Goal: Information Seeking & Learning: Find specific fact

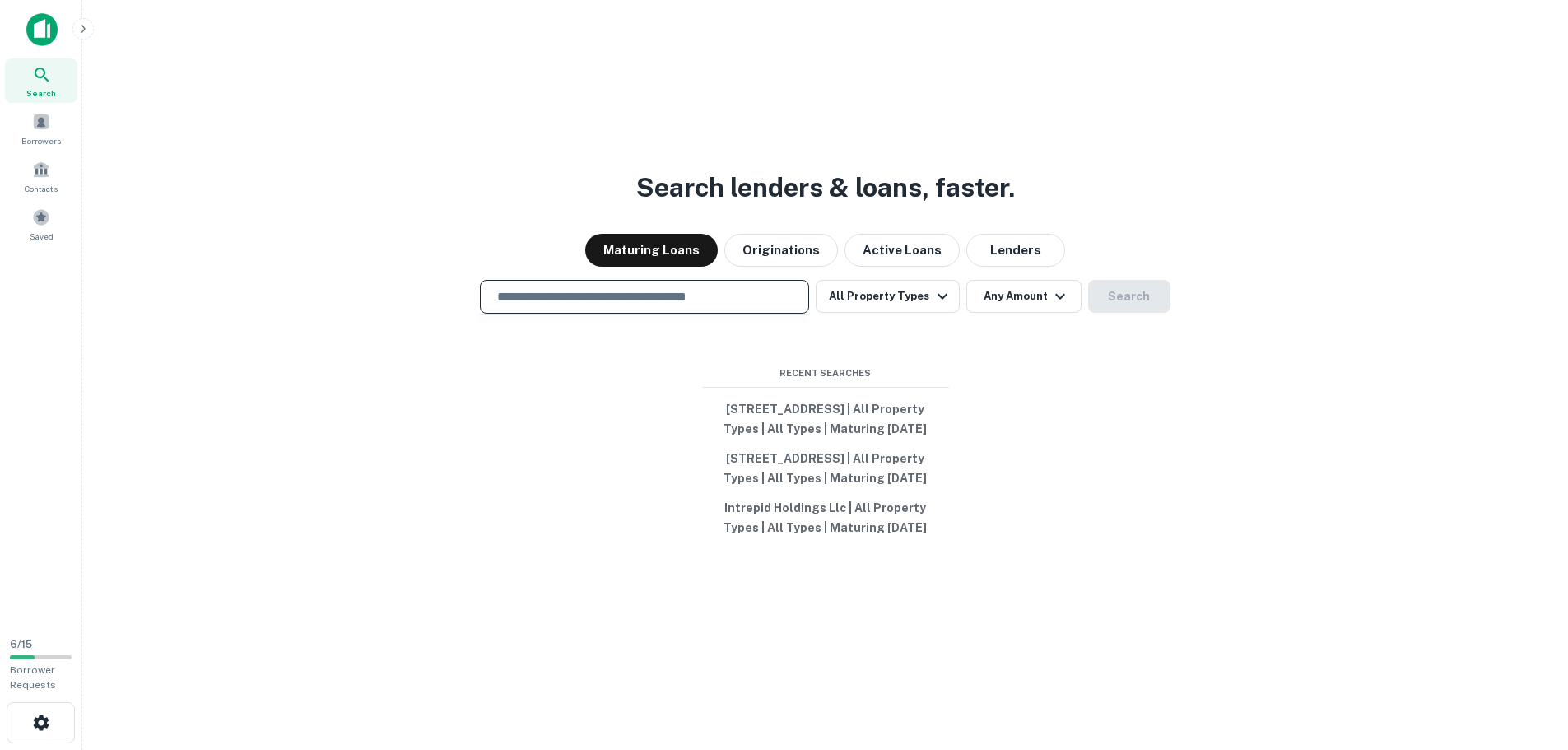
click at [620, 287] on input "text" at bounding box center [645, 297] width 315 height 19
paste input "**********"
type input "**********"
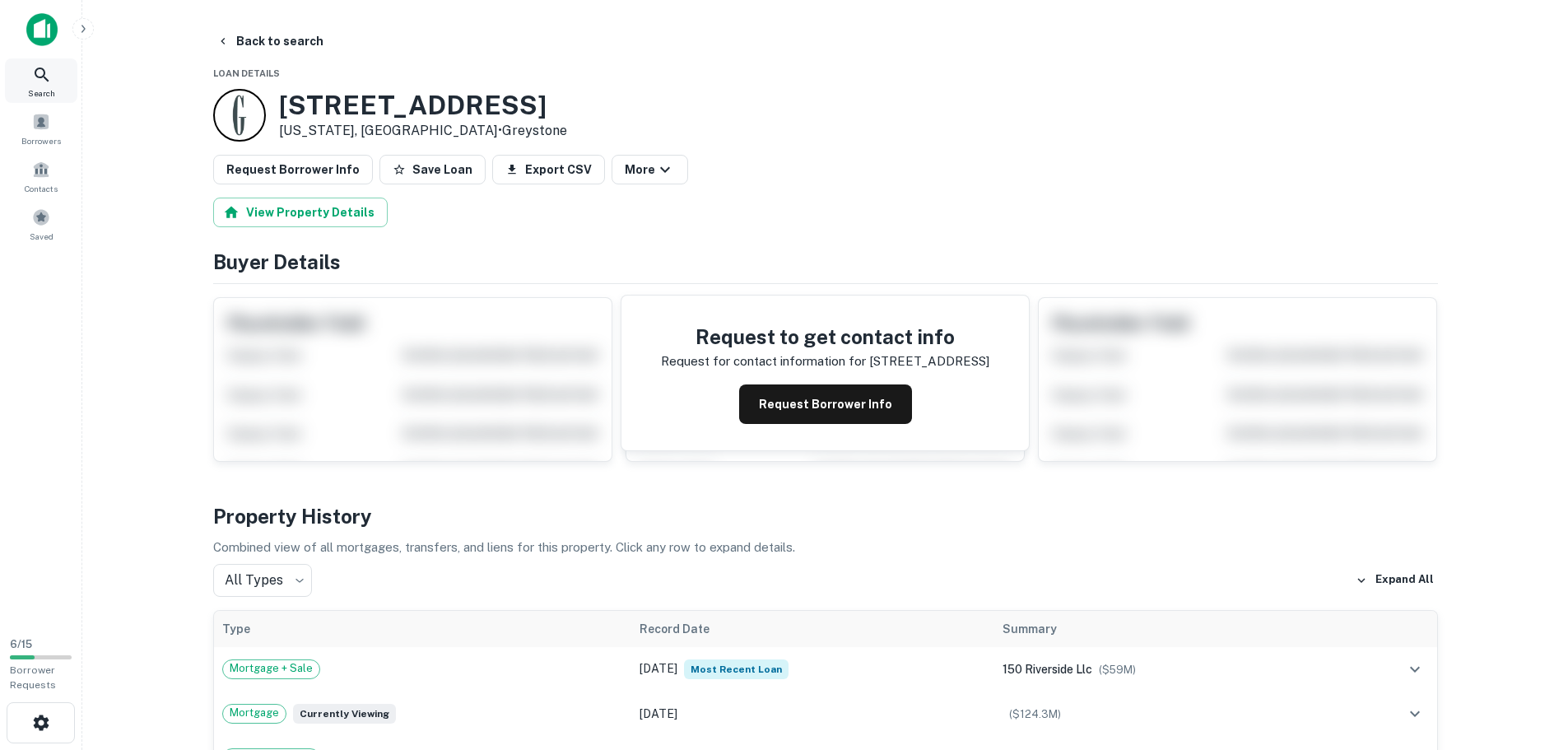
click at [52, 78] on div "Search" at bounding box center [41, 80] width 72 height 45
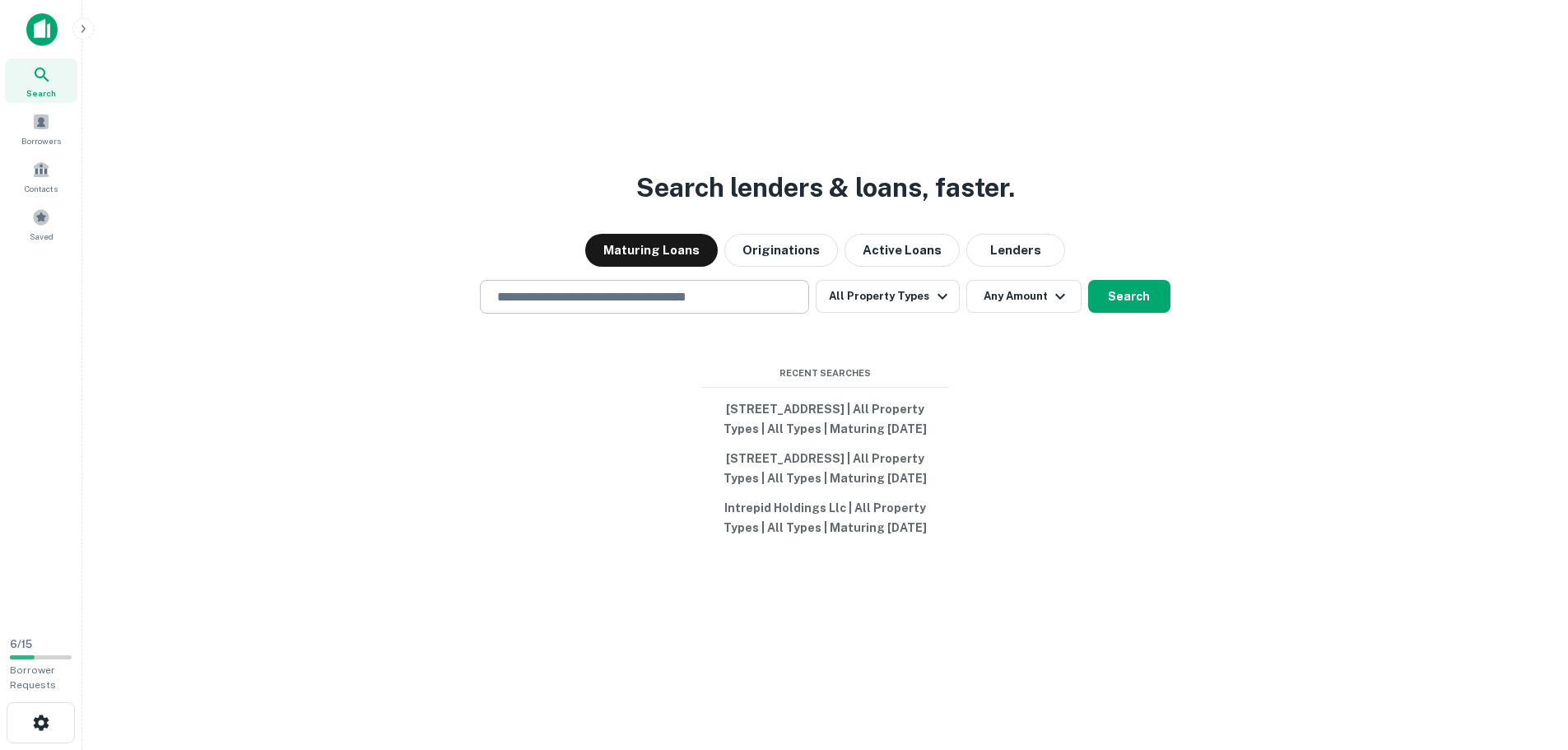
click at [571, 279] on div "​" at bounding box center [645, 296] width 329 height 33
paste input "**********"
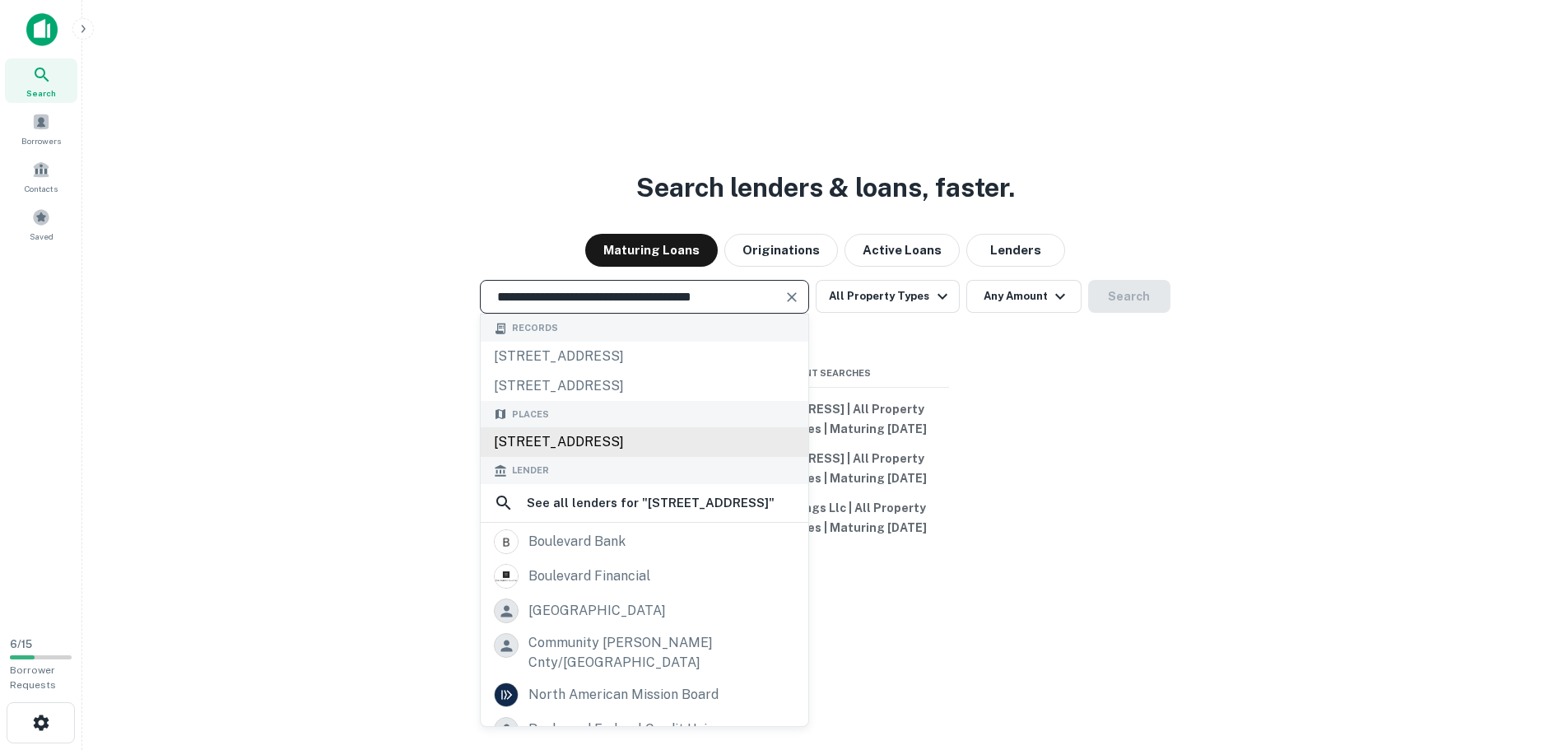
click at [652, 429] on div "8900 Boulevard East, North Bergen, NJ 07047, USA" at bounding box center [645, 441] width 328 height 29
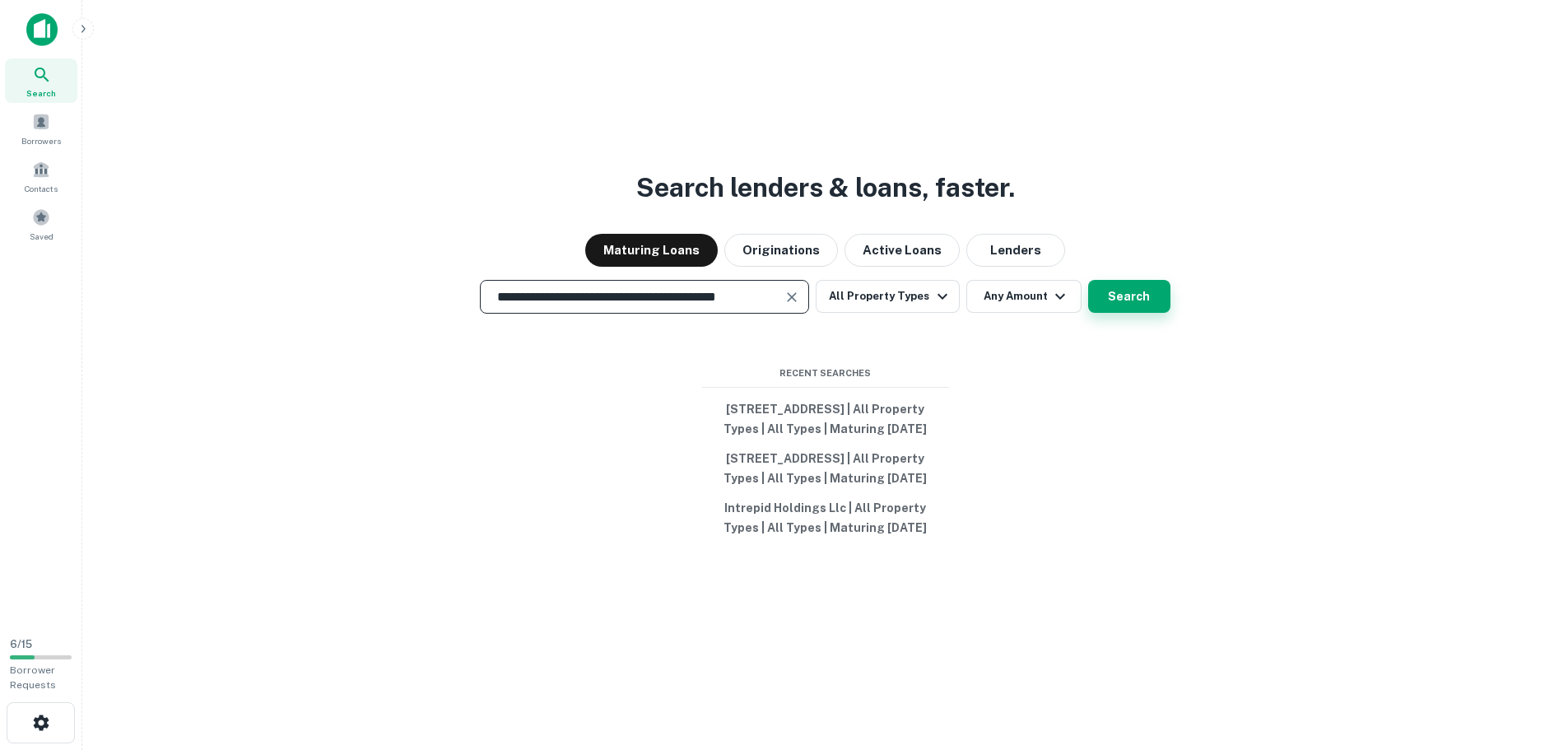
type input "**********"
click at [1152, 281] on button "Search" at bounding box center [1130, 296] width 83 height 33
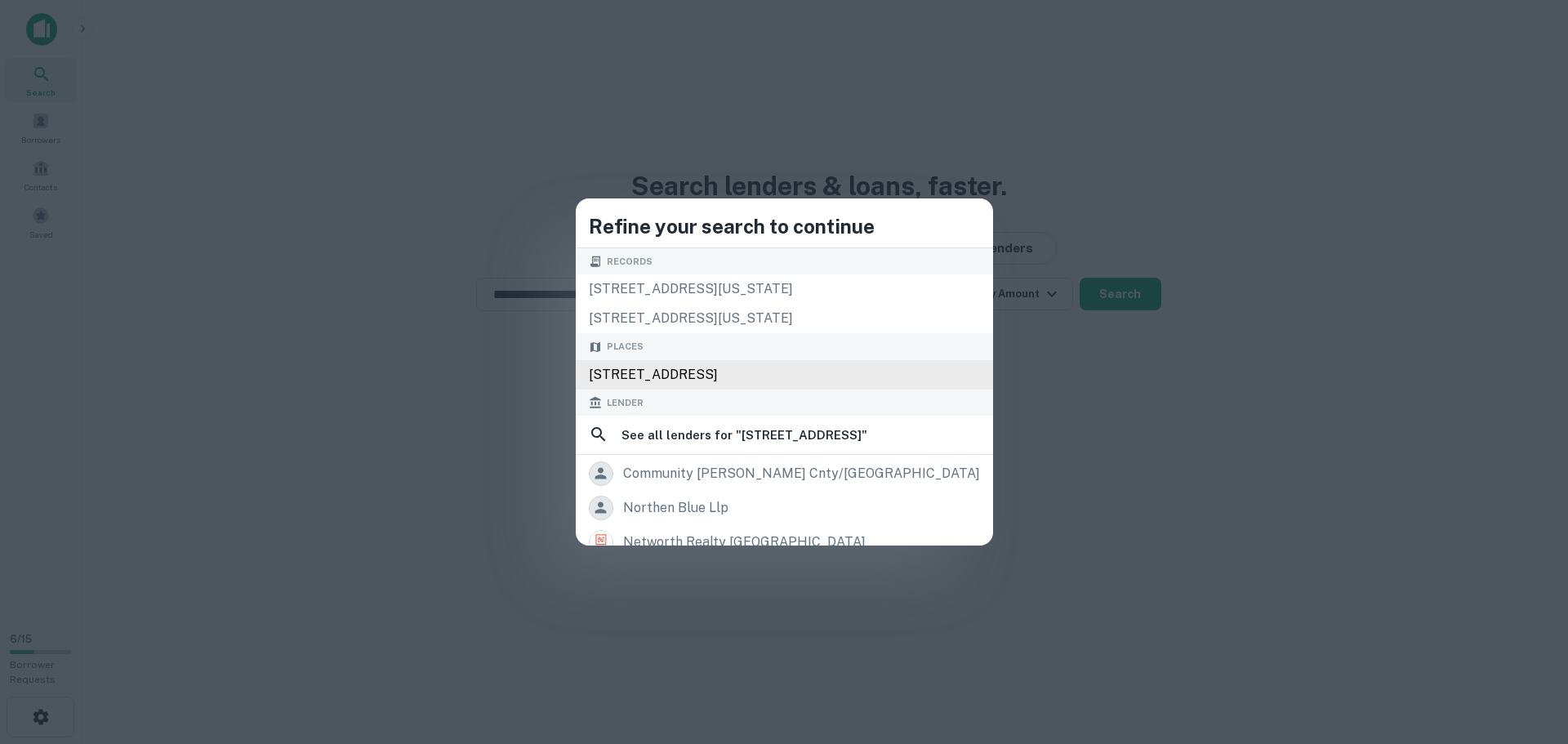
click at [899, 381] on div "8900 JFK Blvd E, North Bergen, NJ 07047, USA" at bounding box center [784, 374] width 417 height 29
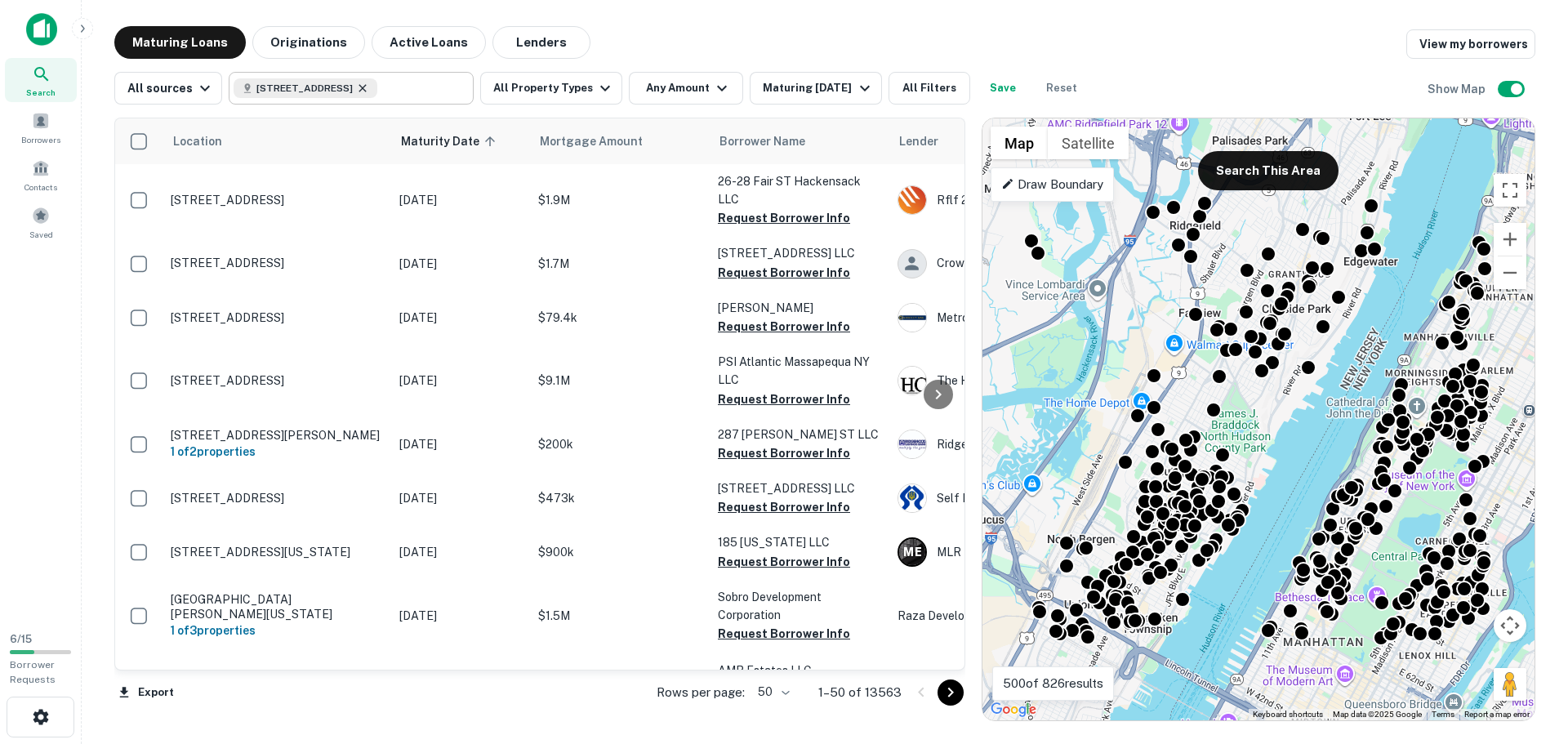
click at [369, 86] on icon at bounding box center [362, 89] width 13 height 13
type input "**********"
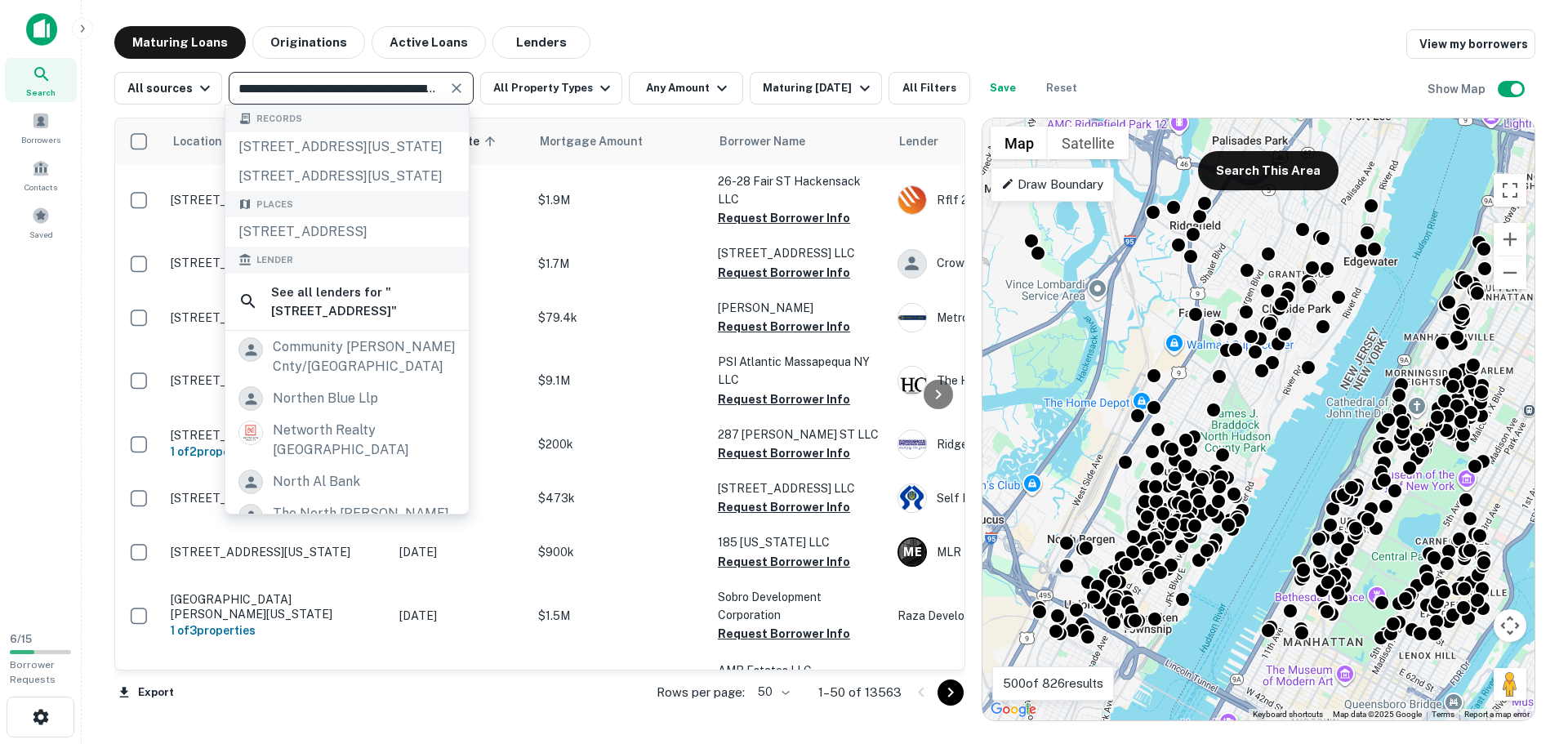
click at [49, 84] on div "Search" at bounding box center [41, 79] width 72 height 44
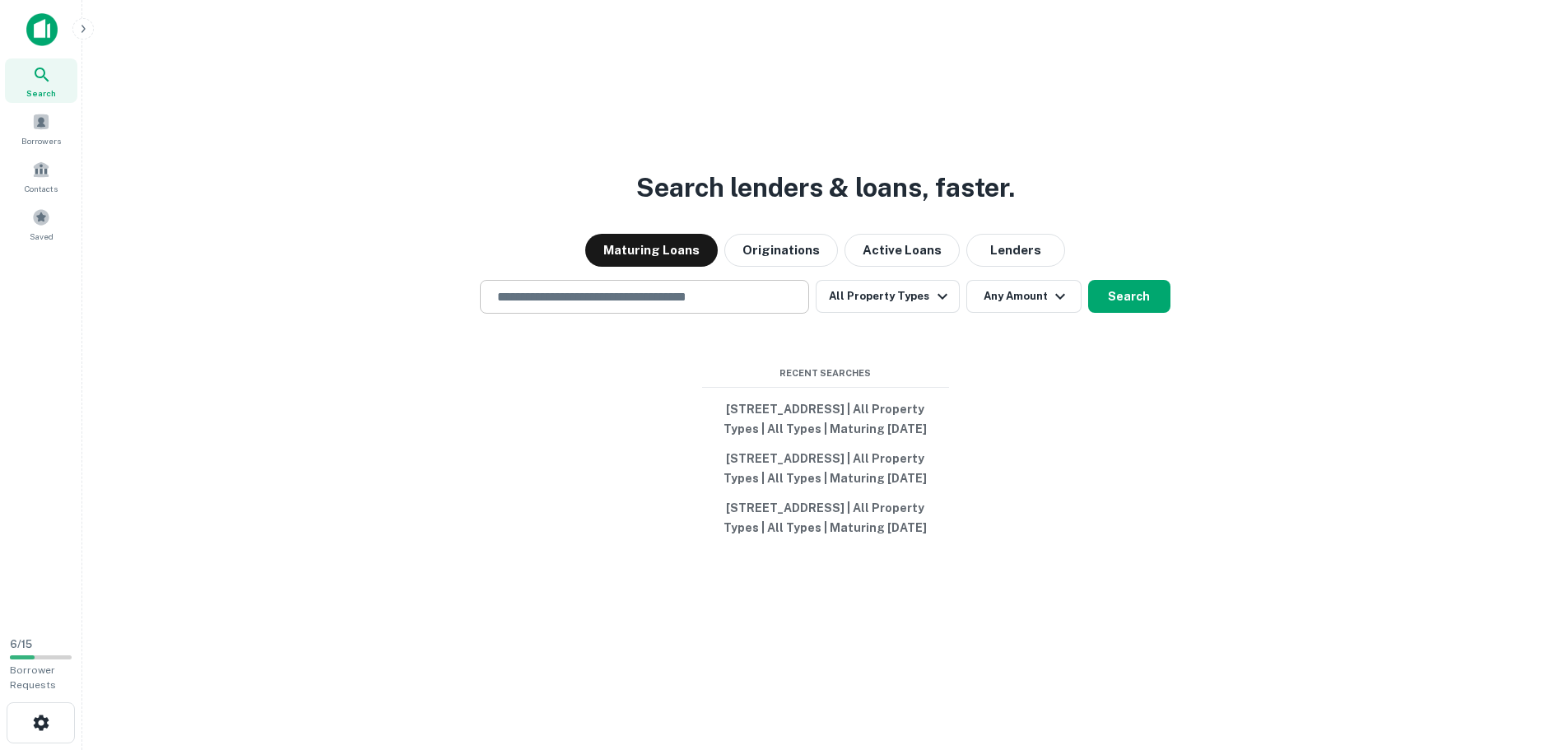
click at [573, 287] on input "text" at bounding box center [645, 297] width 315 height 19
paste input "**********"
type input "**********"
click at [1113, 279] on button "Search" at bounding box center [1130, 296] width 83 height 33
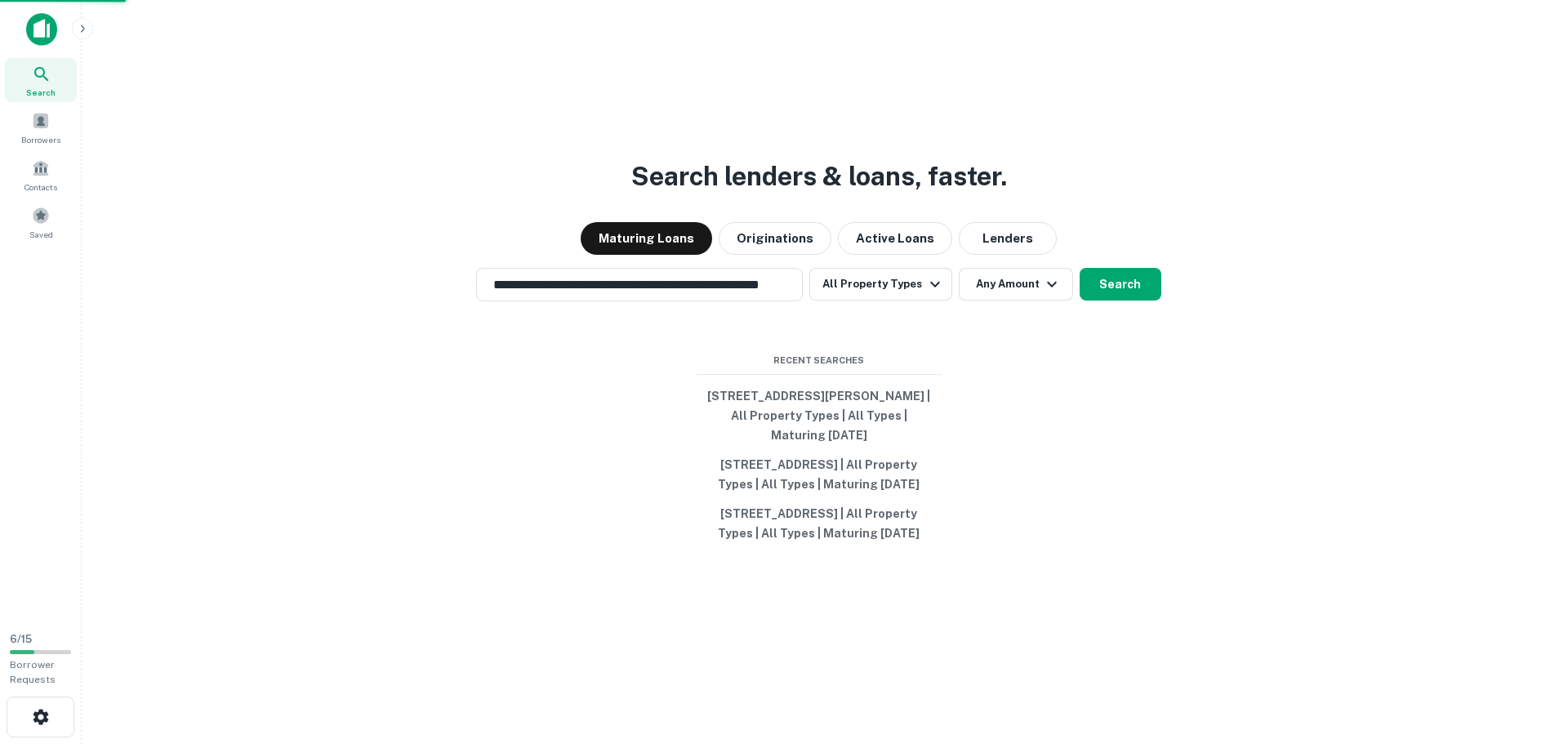
click at [752, 384] on div "1627 John F. Kennedy Blvd, North Bergen, NJ 07047, USA" at bounding box center [784, 374] width 436 height 29
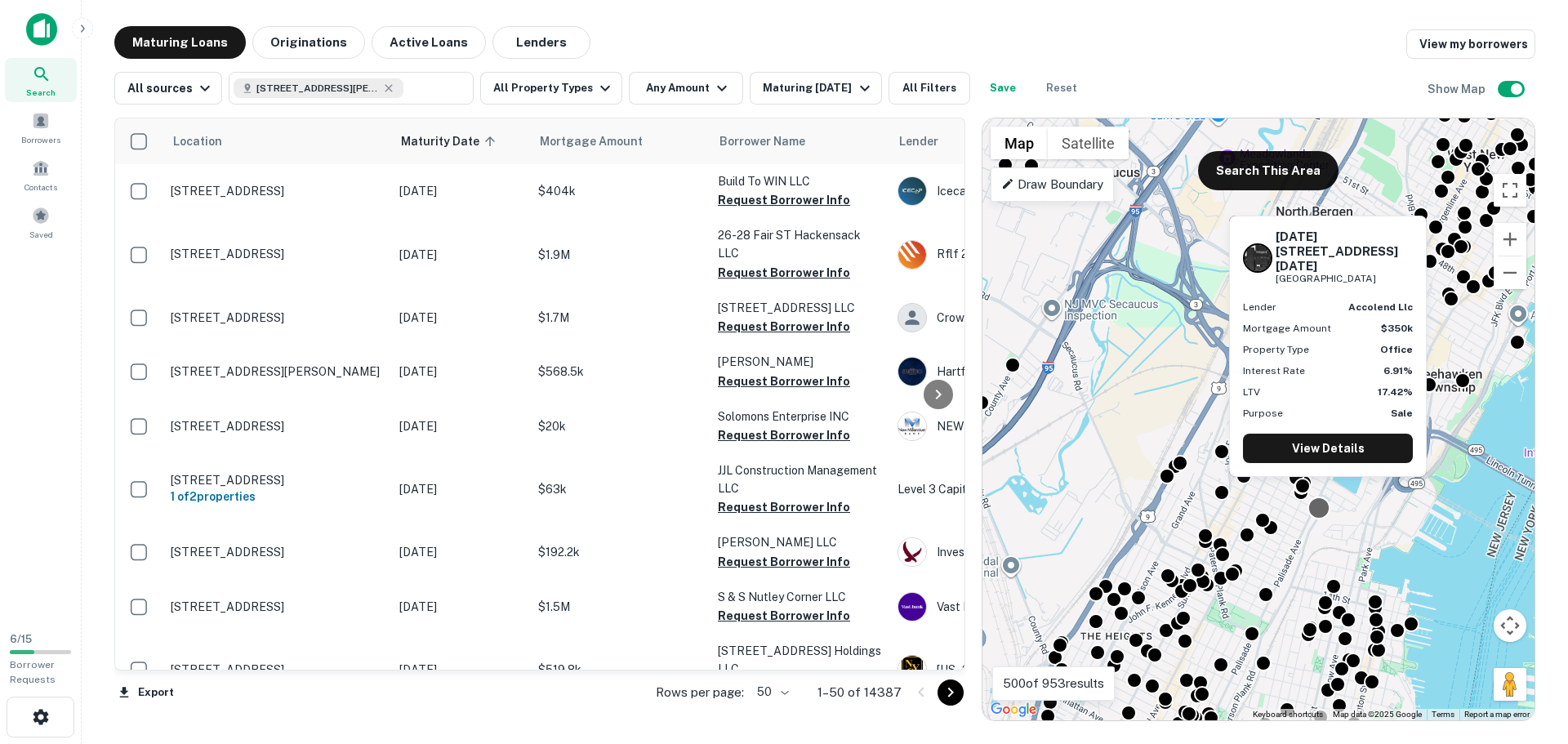
drag, startPoint x: 1359, startPoint y: 464, endPoint x: 1327, endPoint y: 510, distance: 56.0
click at [1327, 510] on div "To activate drag with keyboard, press Alt + Enter. Once in keyboard drag state,…" at bounding box center [1258, 420] width 552 height 602
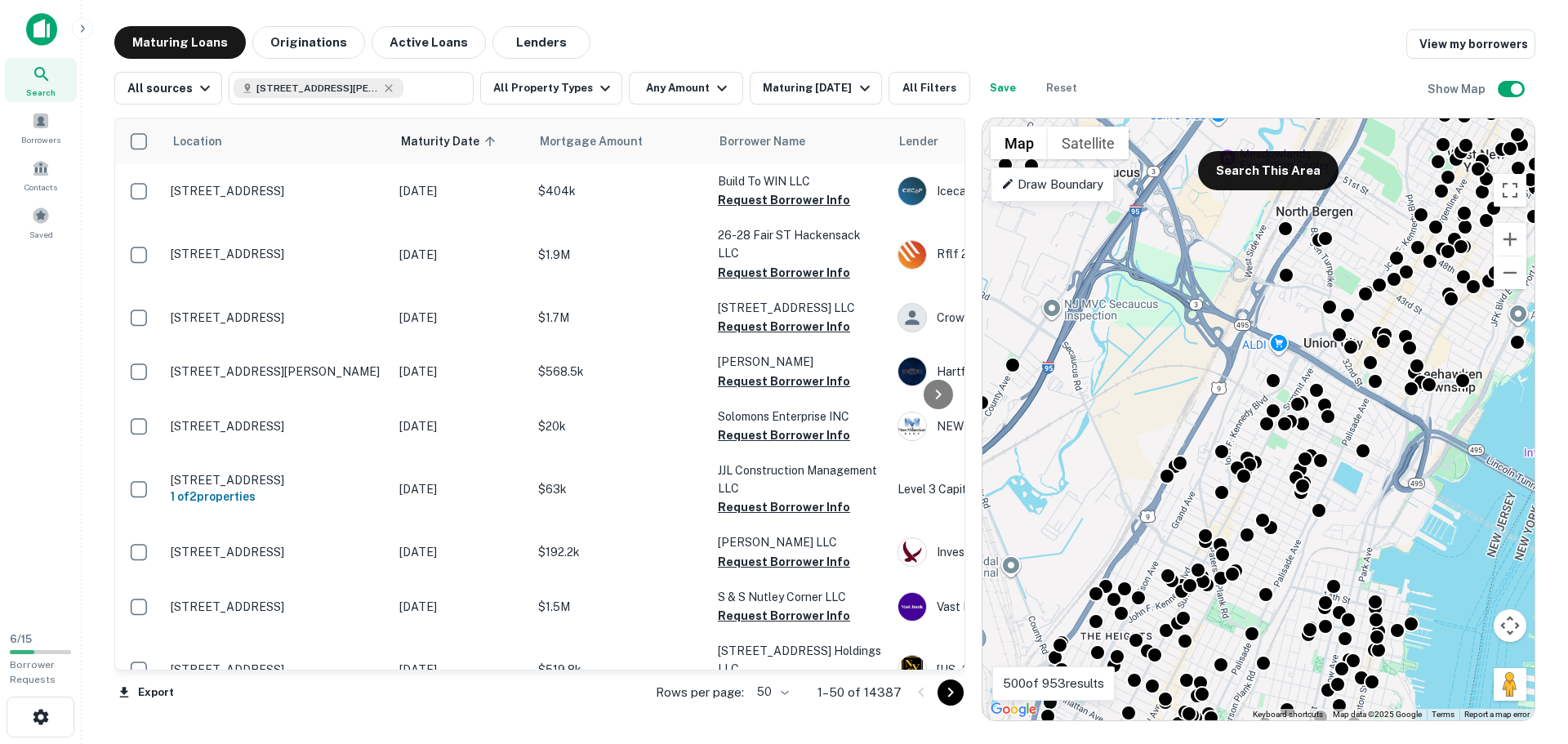
click at [802, 65] on div "All sources 1627 John F. Kennedy Blvd, North Bergen, NJ 07047, USA ​ All Proper…" at bounding box center [825, 81] width 1421 height 45
click at [803, 82] on div "Maturing In 1 Year" at bounding box center [819, 88] width 111 height 20
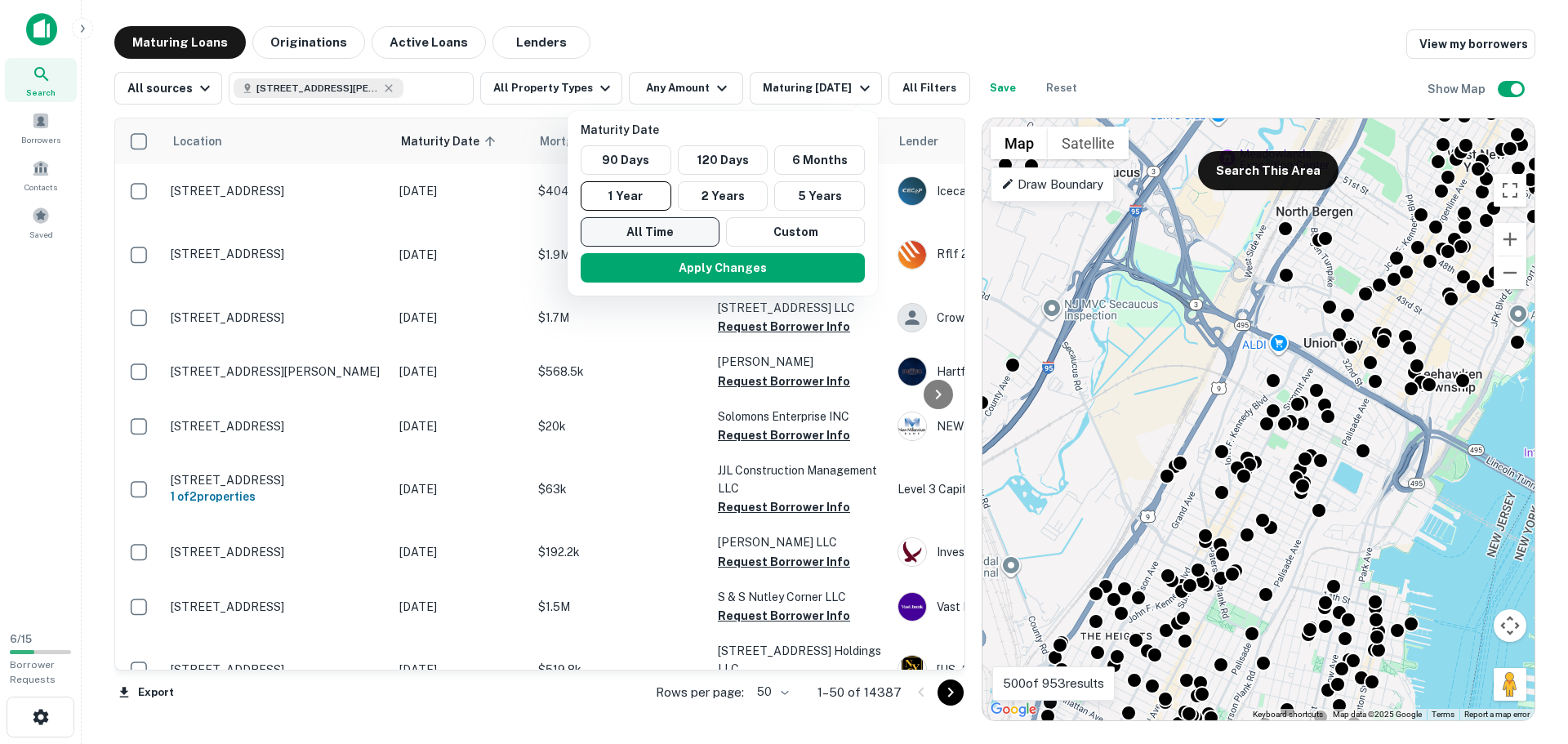
click at [675, 222] on button "All Time" at bounding box center [650, 231] width 139 height 29
click at [717, 261] on button "Apply Changes" at bounding box center [723, 267] width 284 height 29
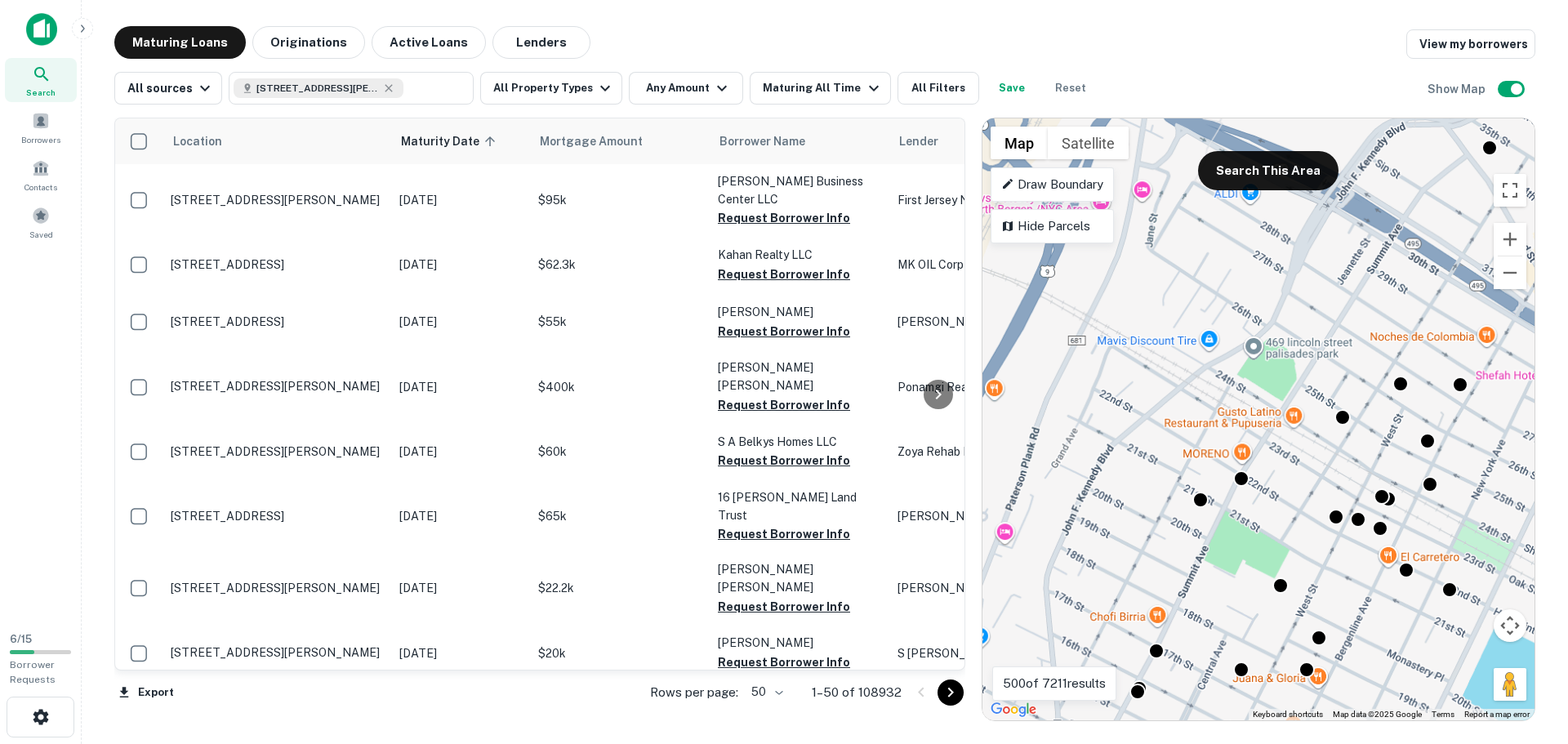
drag, startPoint x: 1202, startPoint y: 280, endPoint x: 1215, endPoint y: 257, distance: 26.4
click at [1215, 257] on div "To activate drag with keyboard, press Alt + Enter. Once in keyboard drag state,…" at bounding box center [1258, 420] width 552 height 602
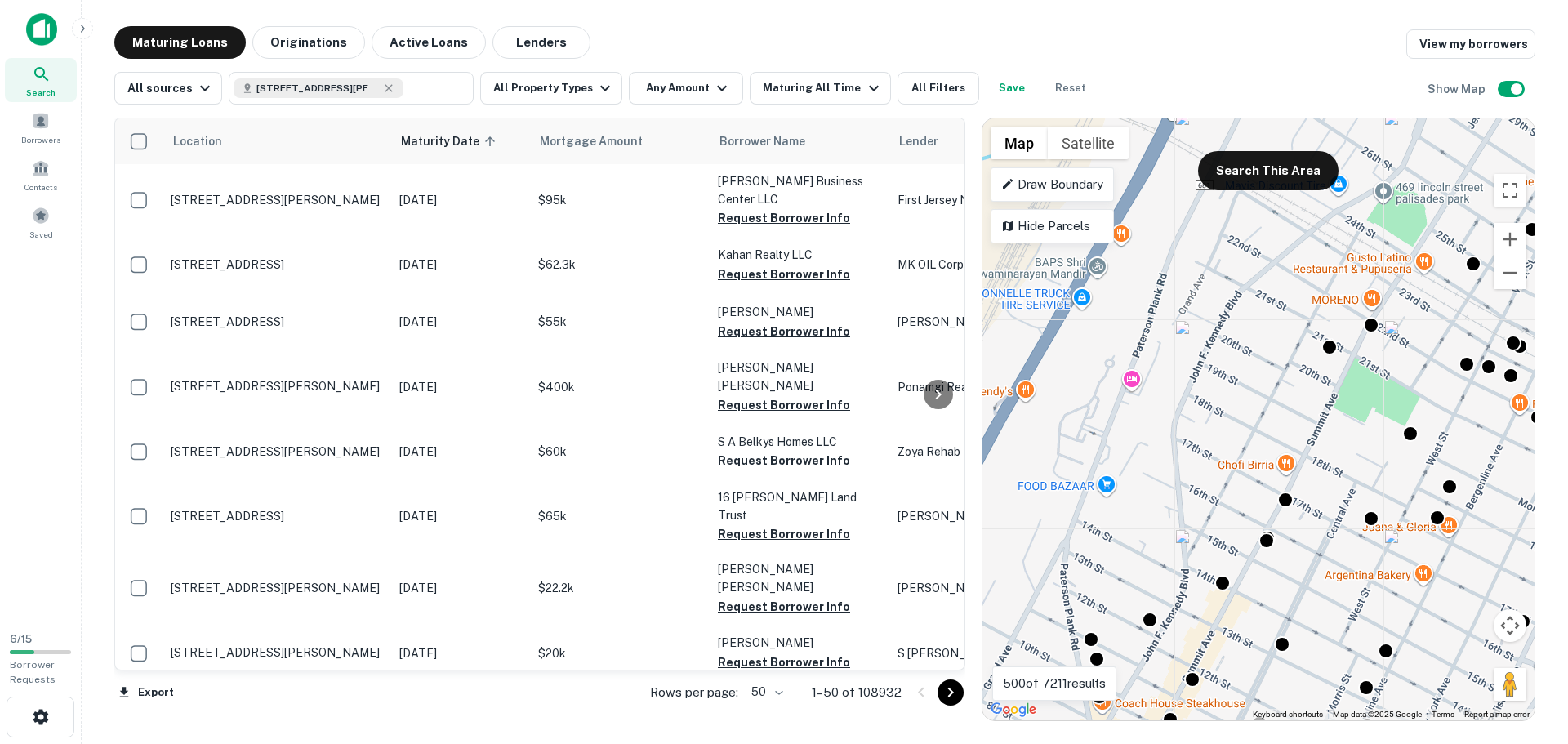
drag, startPoint x: 1198, startPoint y: 387, endPoint x: 1323, endPoint y: 242, distance: 191.4
click at [1326, 235] on div "To activate drag with keyboard, press Alt + Enter. Once in keyboard drag state,…" at bounding box center [1258, 420] width 552 height 602
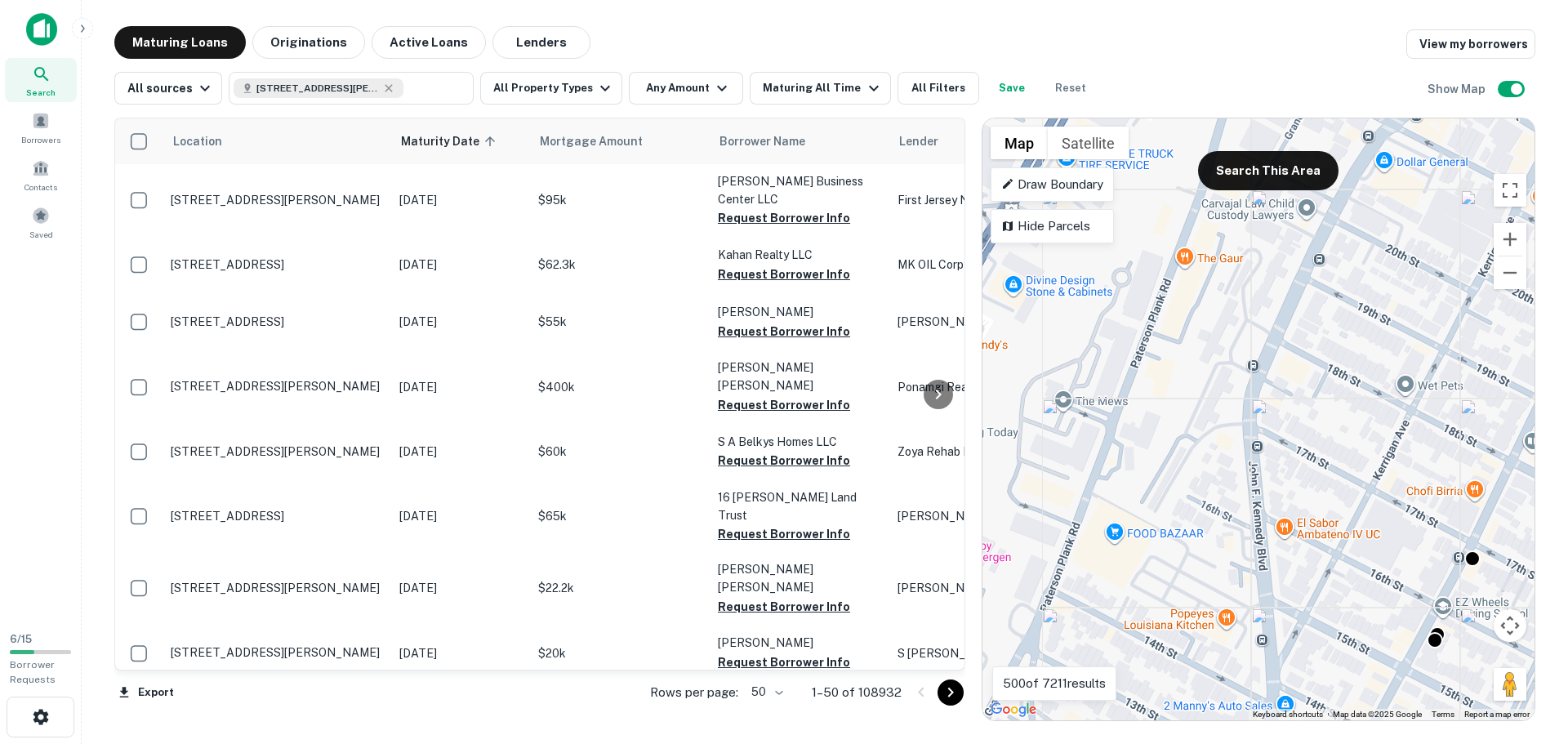
drag, startPoint x: 1214, startPoint y: 378, endPoint x: 1336, endPoint y: 294, distance: 148.1
click at [1336, 294] on div "To activate drag with keyboard, press Alt + Enter. Once in keyboard drag state,…" at bounding box center [1258, 420] width 552 height 602
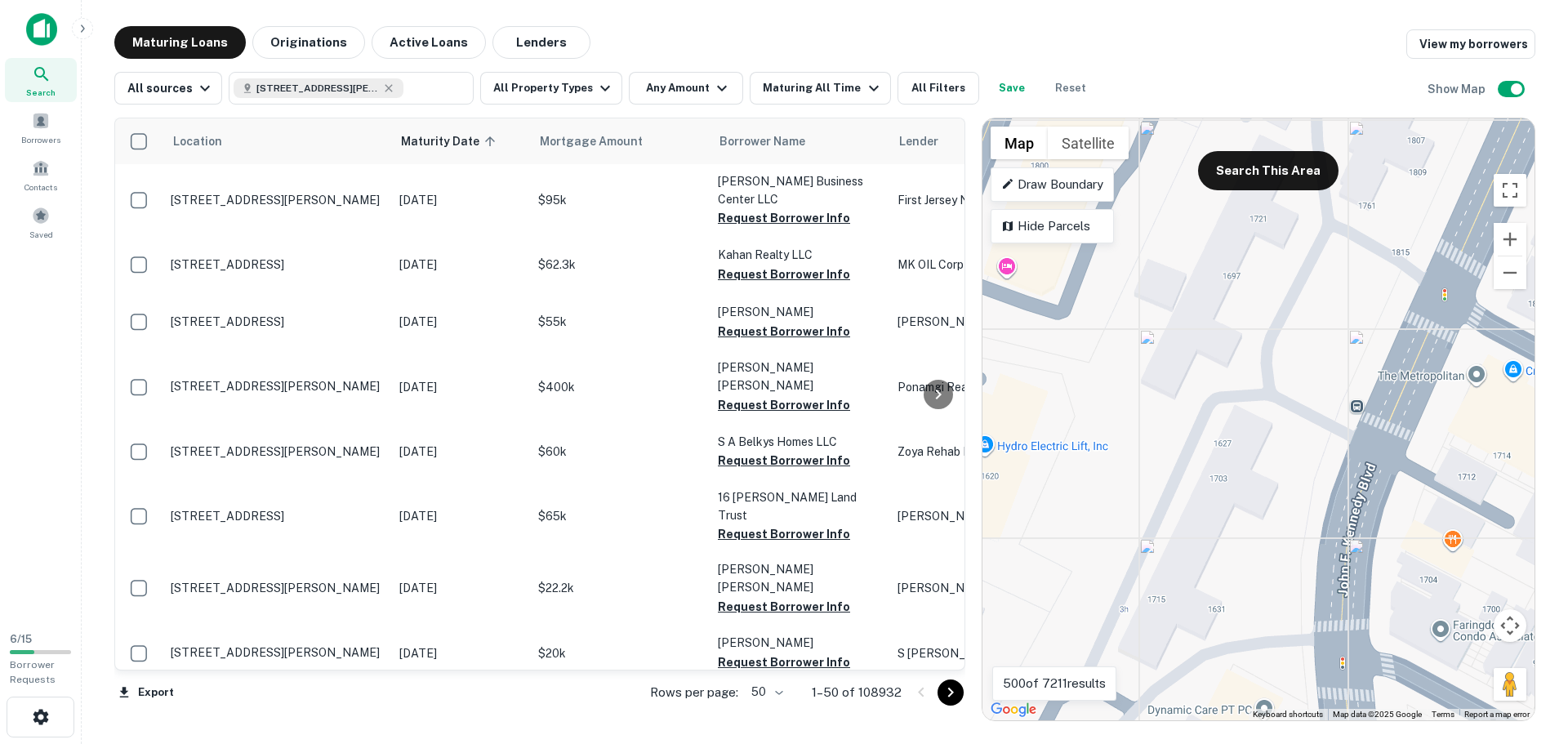
drag, startPoint x: 1301, startPoint y: 337, endPoint x: 1265, endPoint y: 149, distance: 191.4
click at [1265, 149] on div "To activate drag with keyboard, press Alt + Enter. Once in keyboard drag state,…" at bounding box center [1258, 420] width 552 height 602
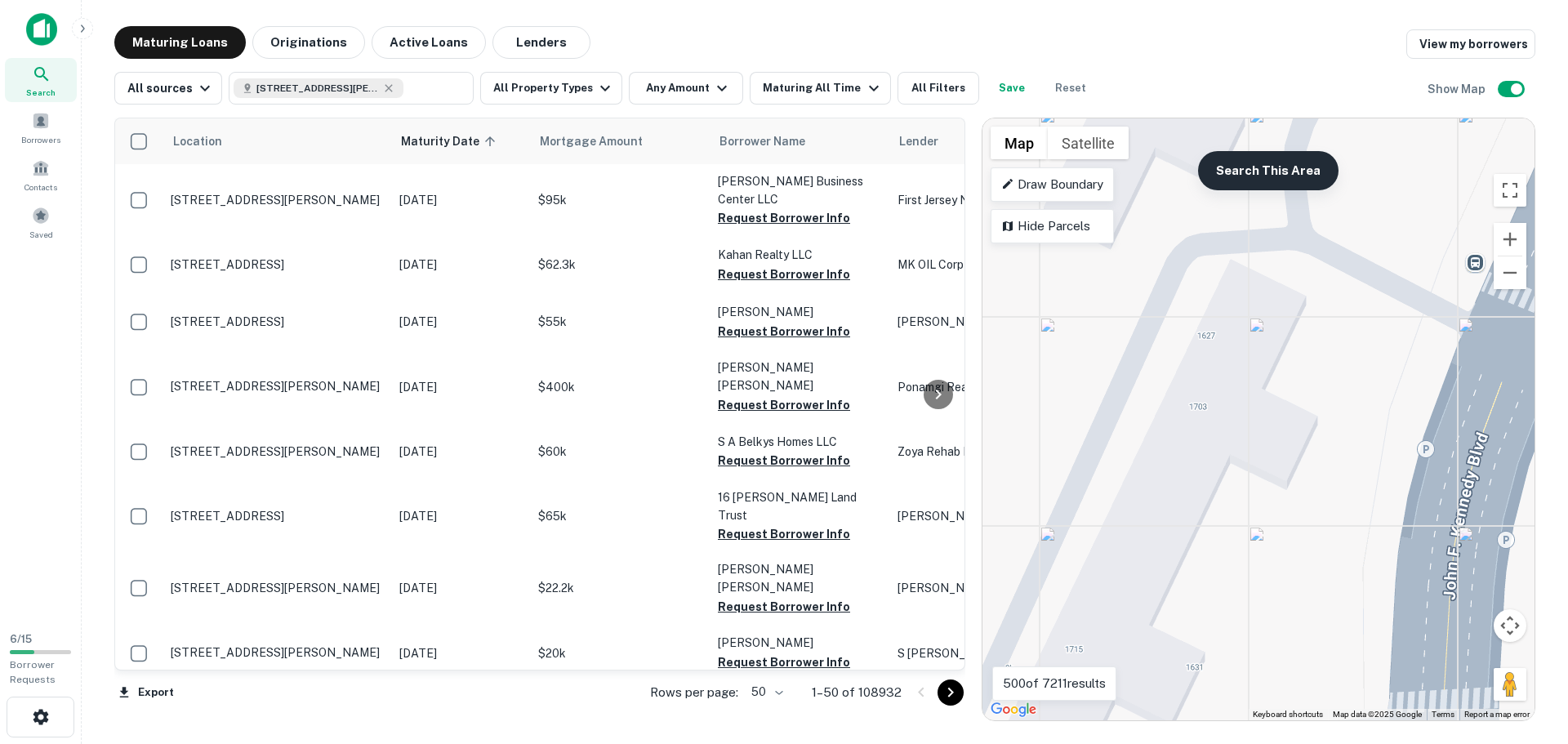
drag, startPoint x: 1282, startPoint y: 345, endPoint x: 1318, endPoint y: 180, distance: 168.9
click at [1318, 180] on div "To activate drag with keyboard, press Alt + Enter. Once in keyboard drag state,…" at bounding box center [1258, 420] width 552 height 602
click at [1248, 191] on div "To activate drag with keyboard, press Alt + Enter. Once in keyboard drag state,…" at bounding box center [1258, 420] width 552 height 602
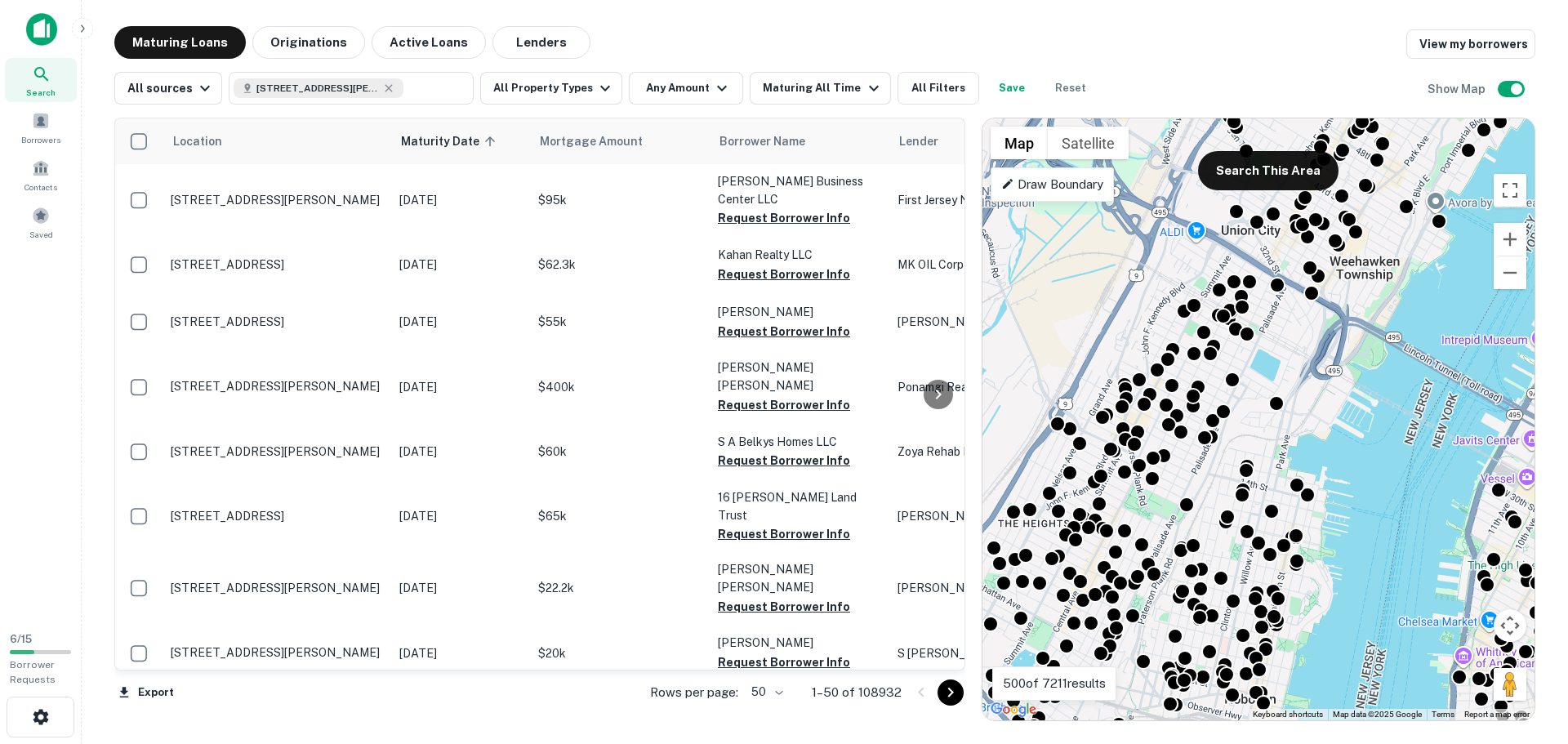
drag, startPoint x: 1148, startPoint y: 305, endPoint x: 1196, endPoint y: 282, distance: 53.2
click at [1196, 282] on div "To activate drag with keyboard, press Alt + Enter. Once in keyboard drag state,…" at bounding box center [1258, 420] width 552 height 602
